Goal: Book appointment/travel/reservation

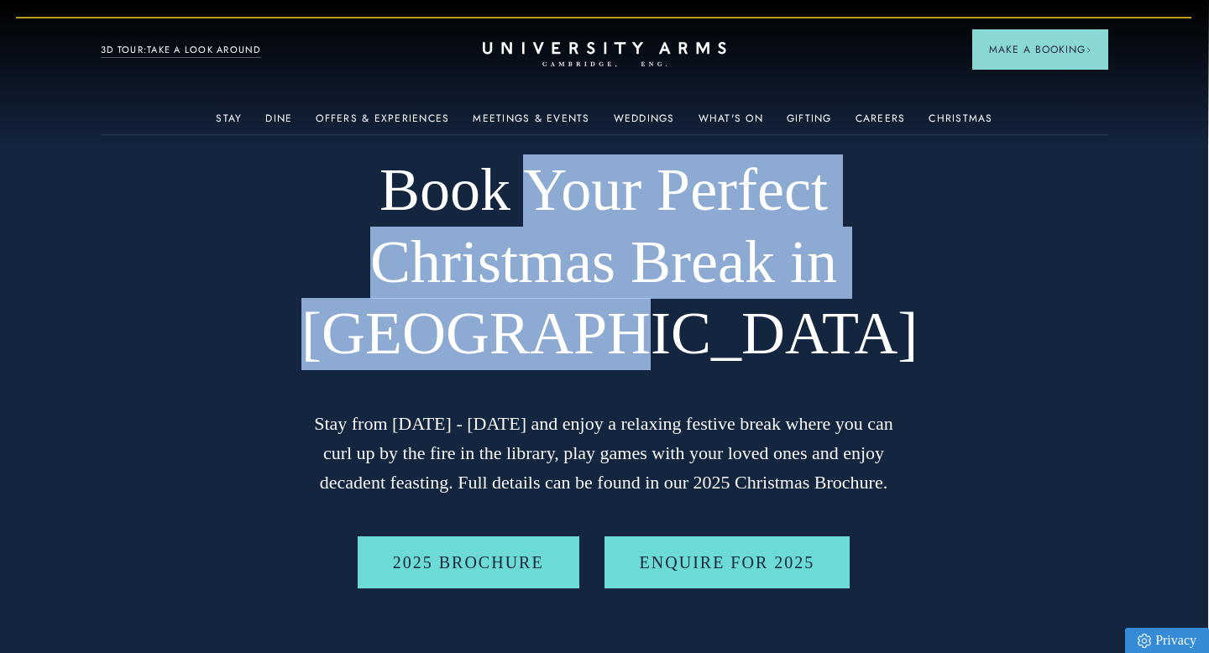
drag, startPoint x: 532, startPoint y: 203, endPoint x: 840, endPoint y: 322, distance: 329.4
click at [842, 323] on h1 "Book Your Perfect Christmas Break in Cambridge" at bounding box center [604, 263] width 605 height 216
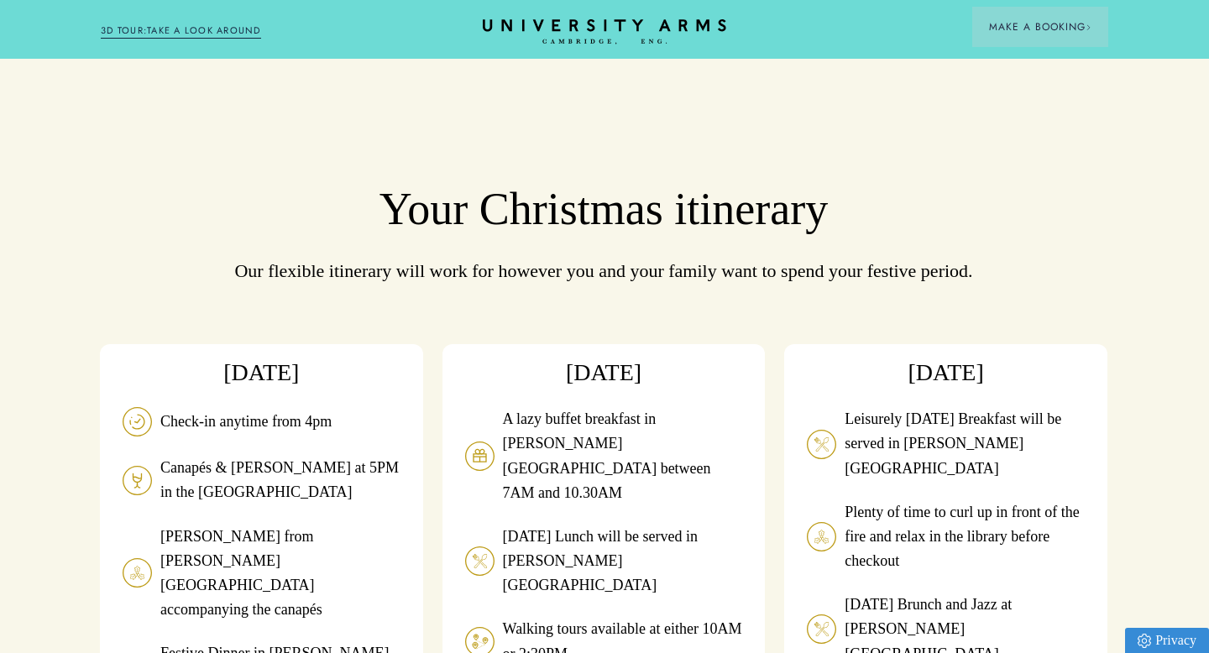
scroll to position [1382, 1]
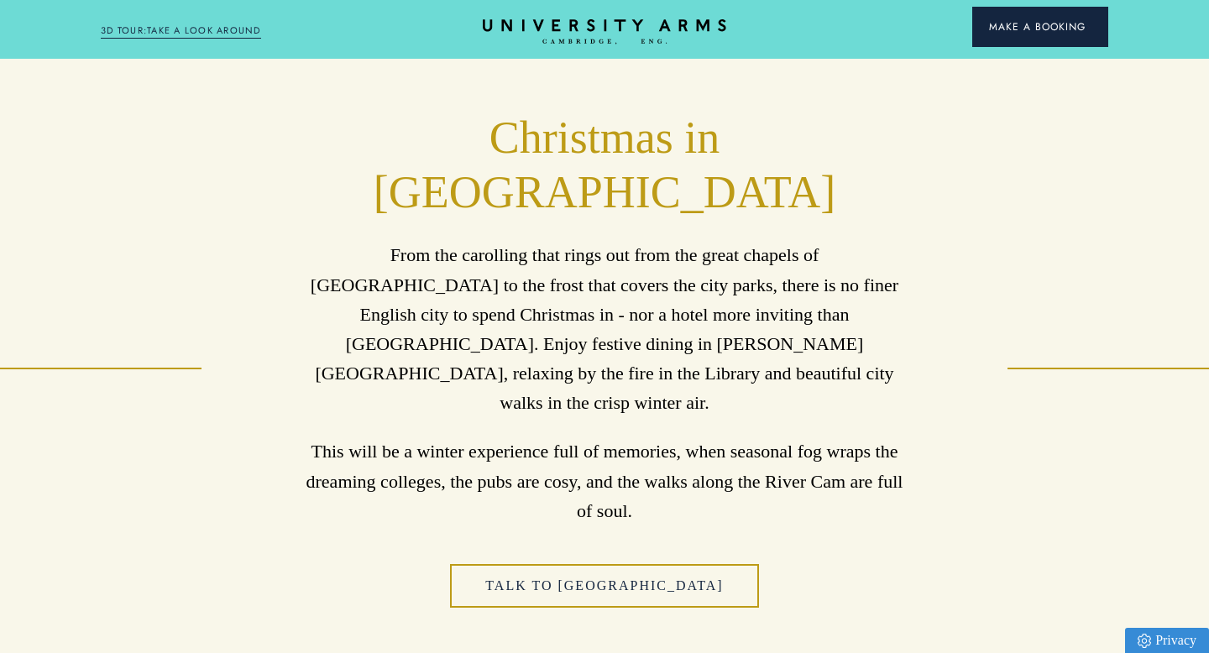
scroll to position [683, 0]
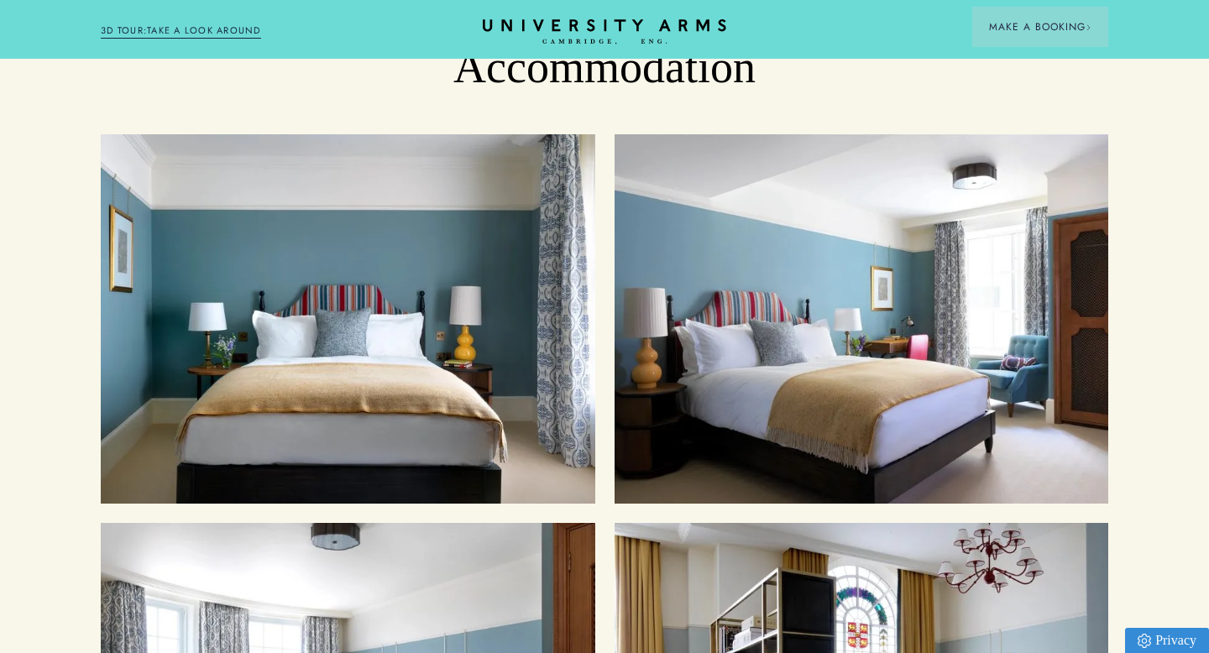
scroll to position [1765, 0]
